Goal: Transaction & Acquisition: Download file/media

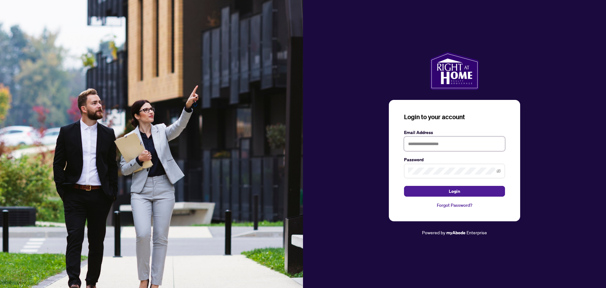
click at [434, 143] on input "text" at bounding box center [454, 143] width 101 height 15
type input "**********"
click at [435, 176] on span at bounding box center [454, 171] width 101 height 15
click at [404, 186] on button "Login" at bounding box center [454, 191] width 101 height 11
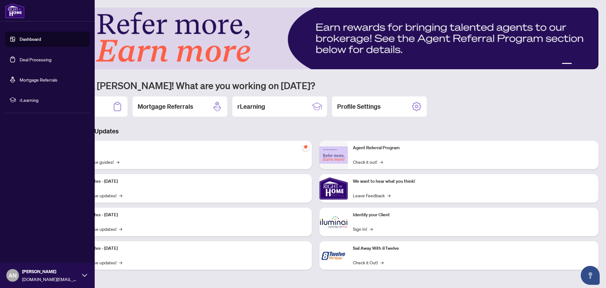
click at [34, 37] on link "Dashboard" at bounding box center [30, 39] width 21 height 6
click at [42, 61] on link "Deal Processing" at bounding box center [36, 60] width 32 height 6
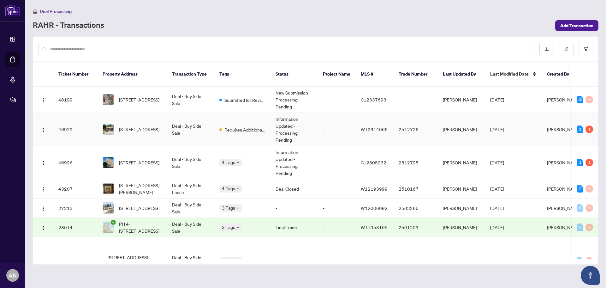
click at [331, 124] on td "-" at bounding box center [337, 129] width 38 height 33
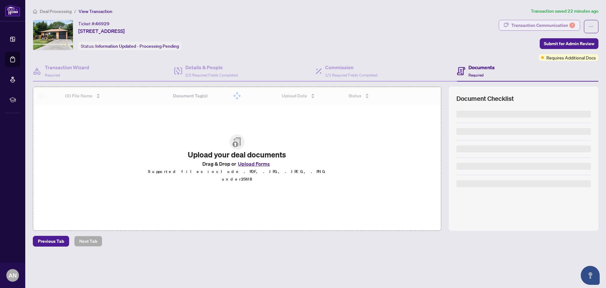
click at [561, 23] on div "Transaction Communication 1" at bounding box center [544, 25] width 64 height 10
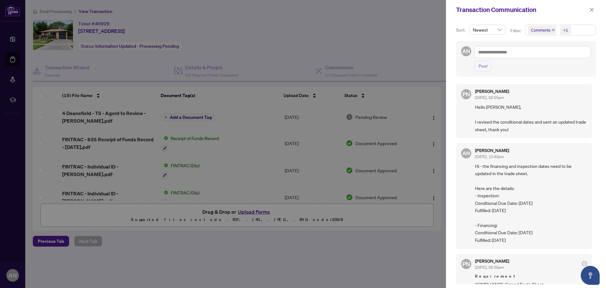
click at [244, 43] on div at bounding box center [303, 144] width 606 height 288
click at [589, 9] on button "button" at bounding box center [592, 10] width 8 height 8
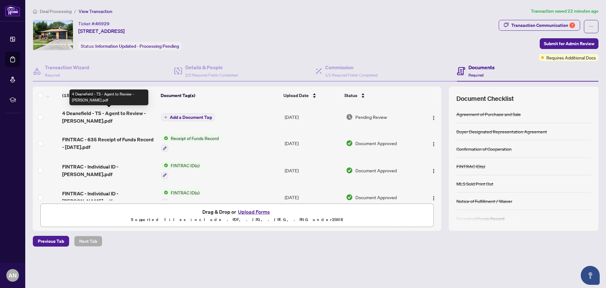
click at [103, 116] on span "4 Deanefield - TS - Agent to Review - [PERSON_NAME].pdf" at bounding box center [109, 116] width 94 height 15
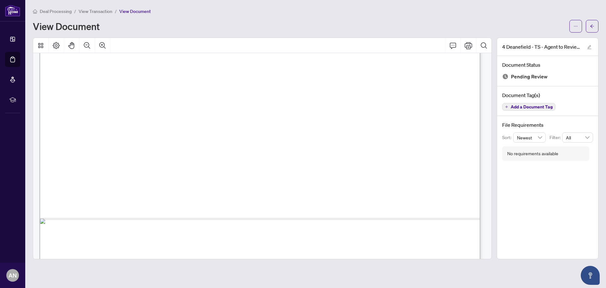
scroll to position [362, 0]
click at [581, 27] on button "button" at bounding box center [576, 26] width 13 height 13
click at [551, 37] on span "Download" at bounding box center [553, 39] width 48 height 7
